Goal: Task Accomplishment & Management: Complete application form

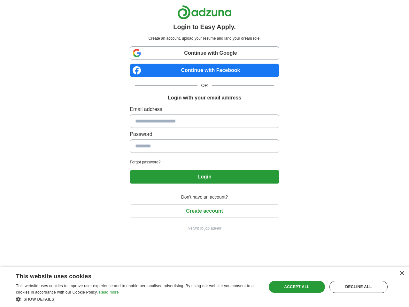
click at [204, 120] on input at bounding box center [204, 120] width 149 height 13
click at [204, 177] on button "Login" at bounding box center [204, 176] width 149 height 13
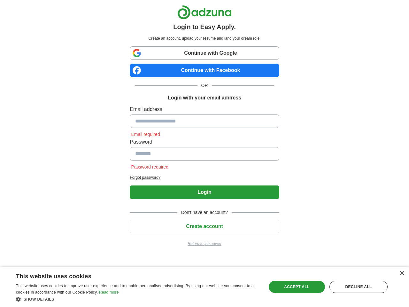
click at [204, 211] on span "Don't have an account?" at bounding box center [204, 212] width 55 height 7
click at [402, 273] on div "×" at bounding box center [401, 273] width 5 height 5
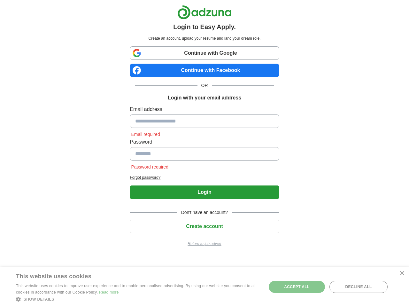
click at [137, 299] on div "Show details Hide details" at bounding box center [137, 298] width 243 height 6
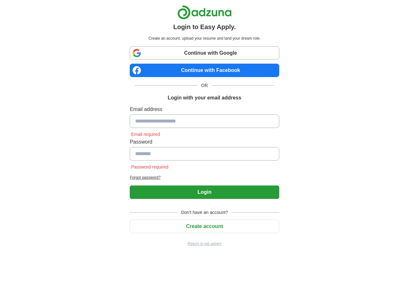
click at [297, 257] on html "Login to Easy Apply. Create an account, upload your resume and land your dream …" at bounding box center [204, 128] width 409 height 257
click at [358, 257] on html "Login to Easy Apply. Create an account, upload your resume and land your dream …" at bounding box center [204, 128] width 409 height 257
click at [20, 257] on html "Login to Easy Apply. Create an account, upload your resume and land your dream …" at bounding box center [204, 128] width 409 height 257
click at [86, 257] on html "Login to Easy Apply. Create an account, upload your resume and land your dream …" at bounding box center [204, 128] width 409 height 257
click at [137, 257] on html "Login to Easy Apply. Create an account, upload your resume and land your dream …" at bounding box center [204, 128] width 409 height 257
